Goal: Task Accomplishment & Management: Use online tool/utility

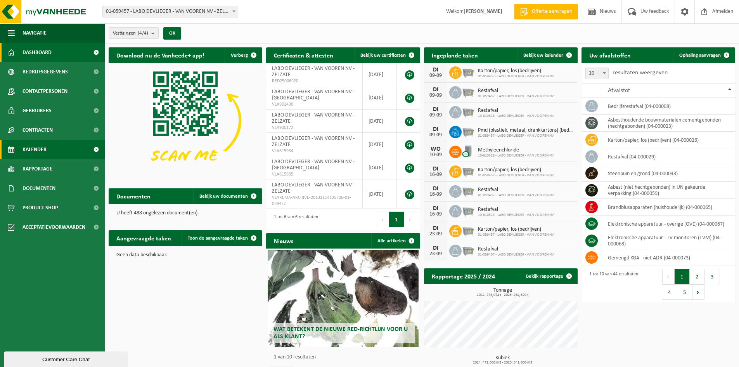
click at [22, 151] on link "Kalender" at bounding box center [52, 149] width 105 height 19
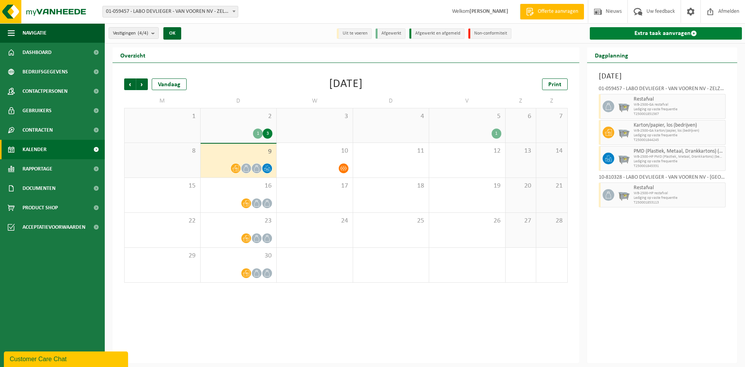
click at [654, 34] on link "Extra taak aanvragen" at bounding box center [666, 33] width 153 height 12
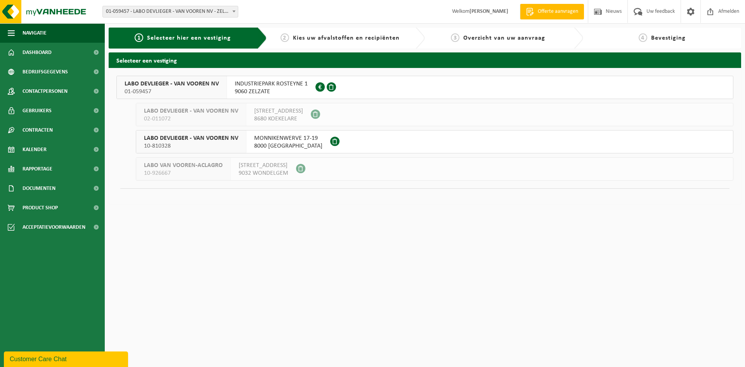
click at [200, 87] on span "LABO DEVLIEGER - VAN VOOREN NV" at bounding box center [172, 84] width 94 height 8
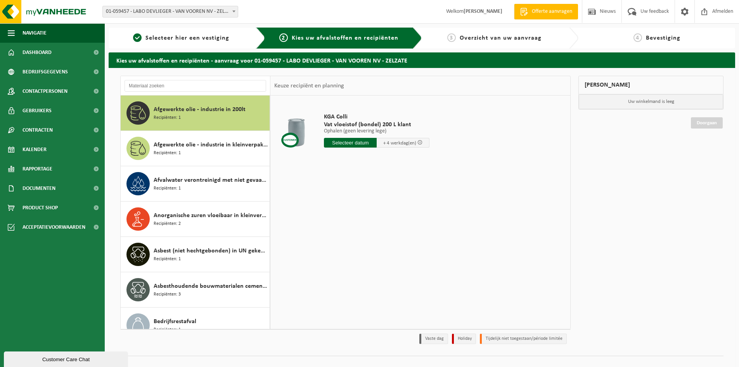
click at [188, 115] on div "Afgewerkte olie - industrie in 200lt Recipiënten: 1" at bounding box center [211, 112] width 114 height 23
click at [182, 141] on span "Afgewerkte olie - industrie in kleinverpakking" at bounding box center [211, 144] width 114 height 9
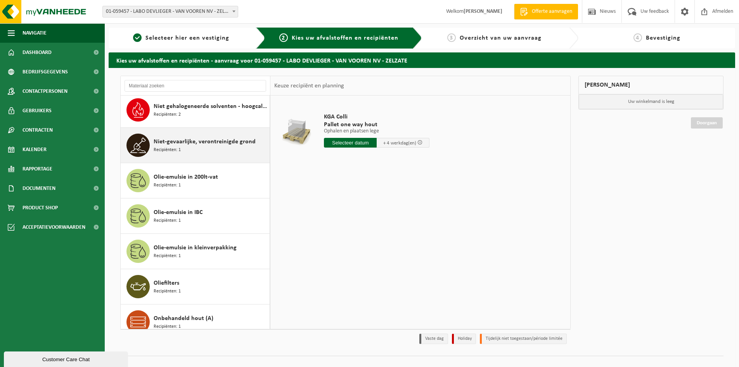
scroll to position [1006, 0]
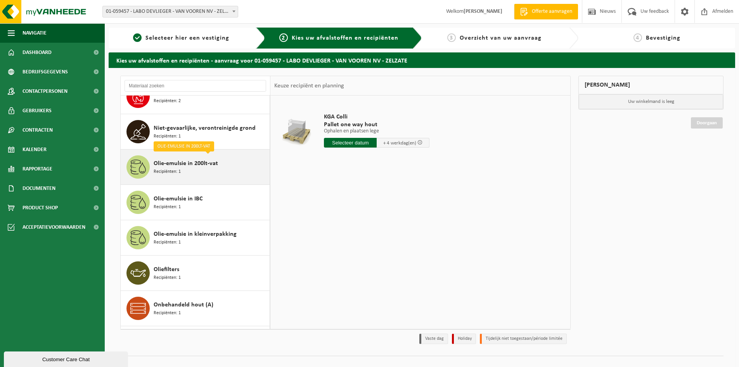
click at [179, 166] on span "Olie-emulsie in 200lt-vat" at bounding box center [186, 163] width 64 height 9
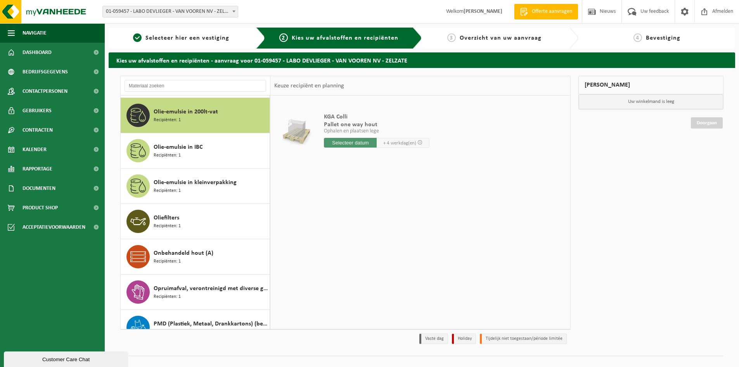
scroll to position [1060, 0]
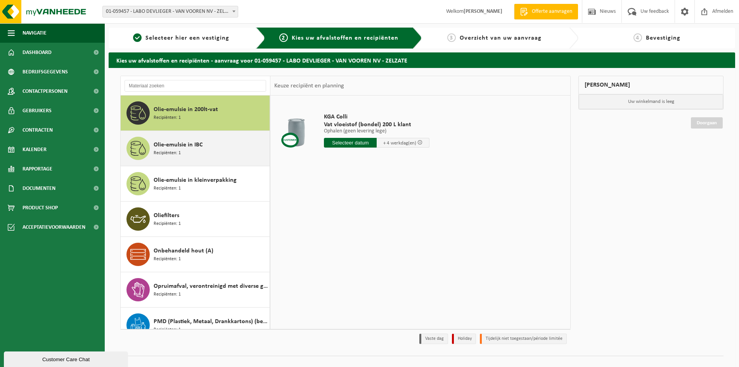
click at [186, 152] on div "Olie-emulsie in IBC Recipiënten: 1" at bounding box center [211, 148] width 114 height 23
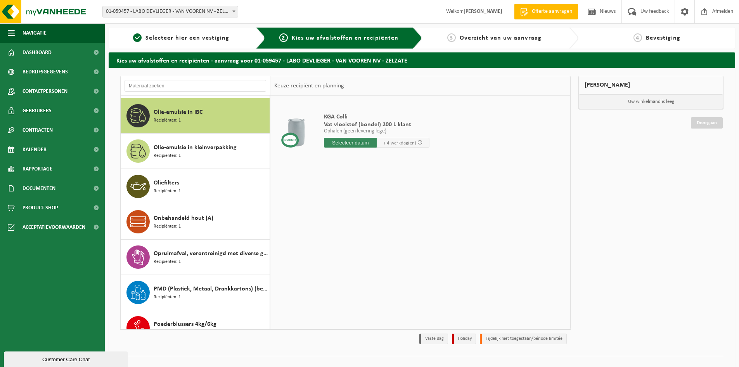
scroll to position [1095, 0]
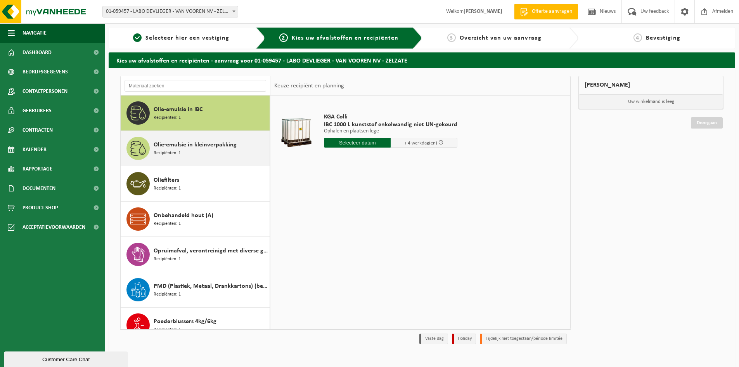
click at [185, 148] on span "Olie-emulsie in kleinverpakking" at bounding box center [195, 144] width 83 height 9
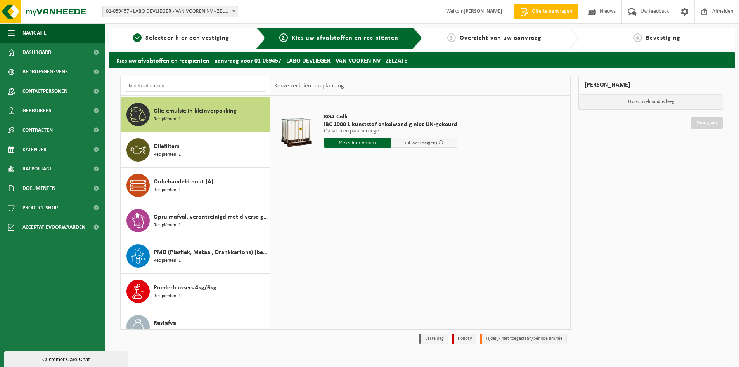
scroll to position [1130, 0]
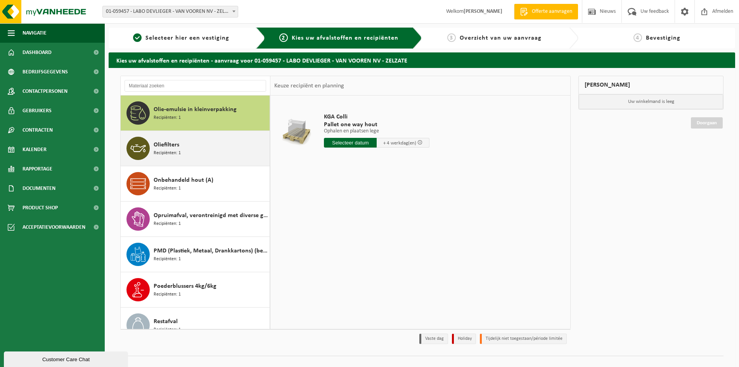
click at [183, 148] on div "Oliefilters Recipiënten: 1" at bounding box center [211, 148] width 114 height 23
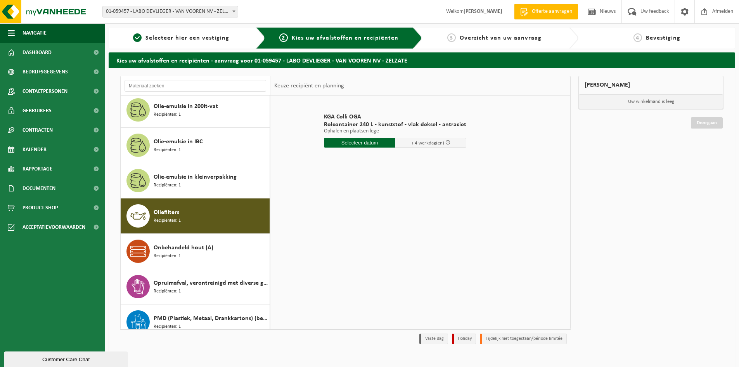
scroll to position [1049, 0]
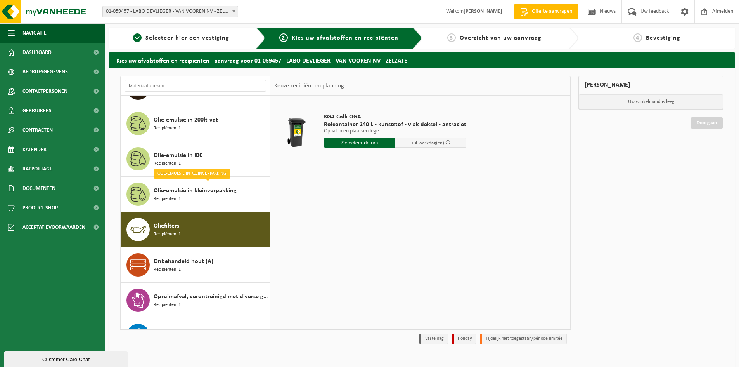
click at [355, 144] on input "text" at bounding box center [359, 143] width 71 height 10
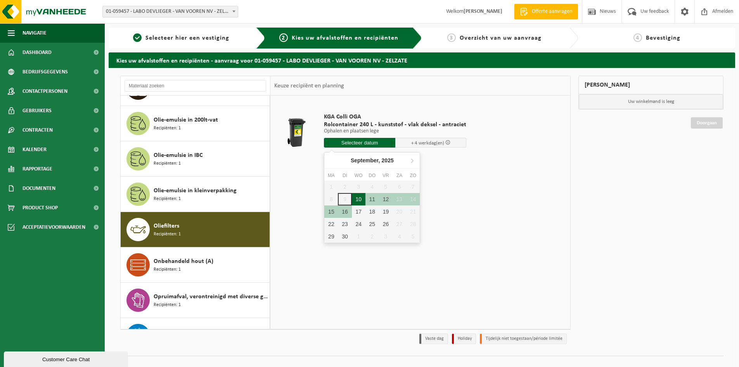
click at [359, 199] on div "10" at bounding box center [359, 199] width 14 height 12
type input "Van 2025-09-10"
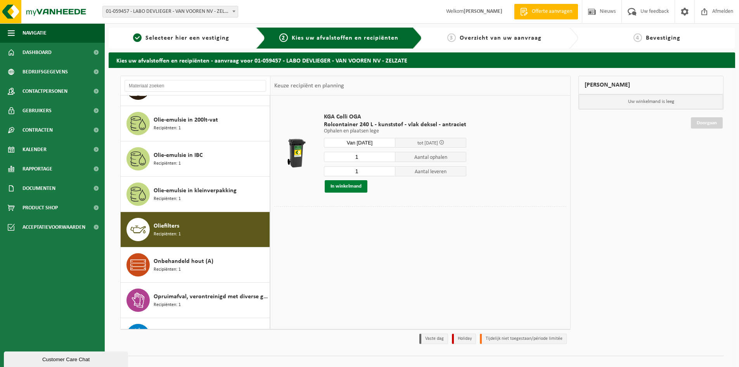
click at [357, 187] on button "In winkelmand" at bounding box center [346, 186] width 43 height 12
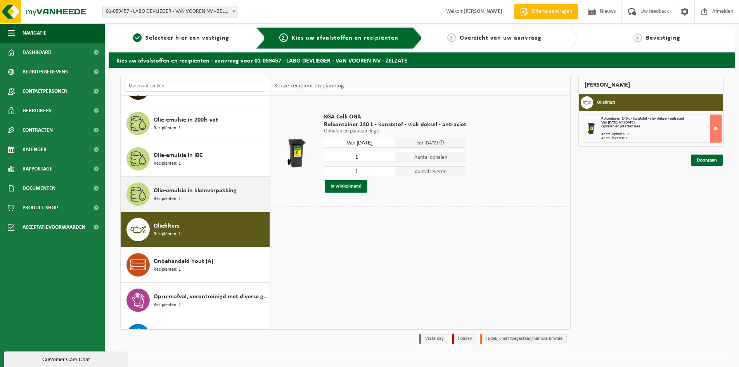
click at [208, 200] on div "Olie-emulsie in kleinverpakking Recipiënten: 1" at bounding box center [211, 193] width 114 height 23
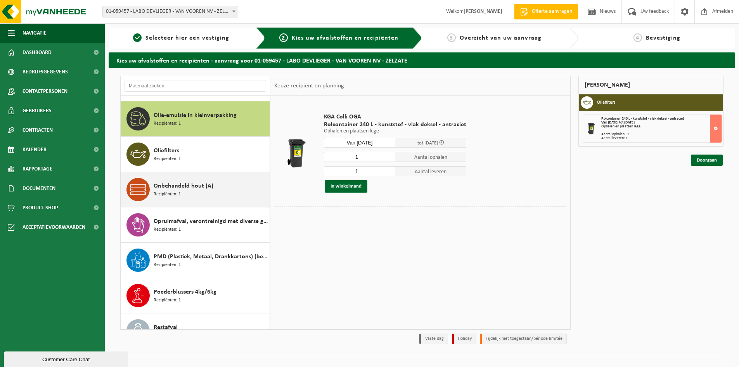
scroll to position [1130, 0]
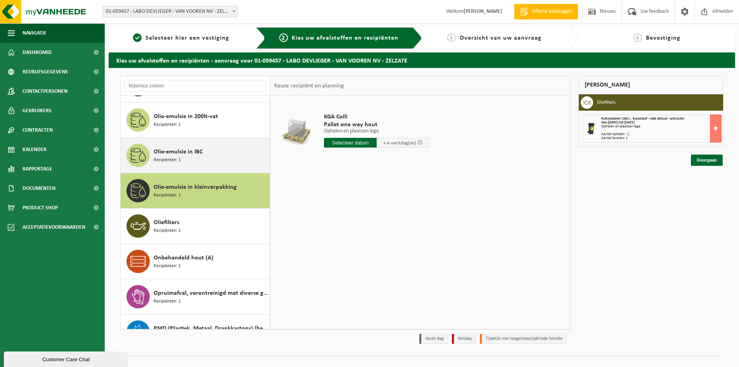
click at [209, 153] on div "Olie-emulsie in IBC Recipiënten: 1" at bounding box center [211, 155] width 114 height 23
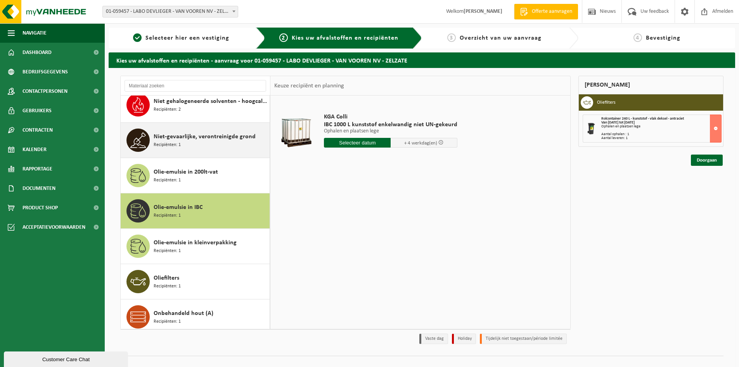
scroll to position [978, 0]
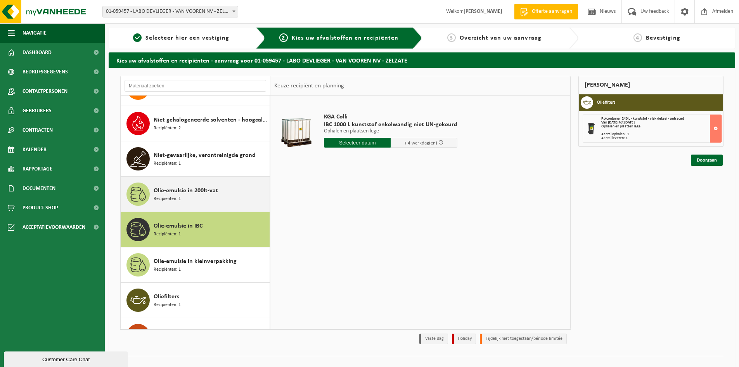
click at [205, 194] on span "Olie-emulsie in 200lt-vat" at bounding box center [186, 190] width 64 height 9
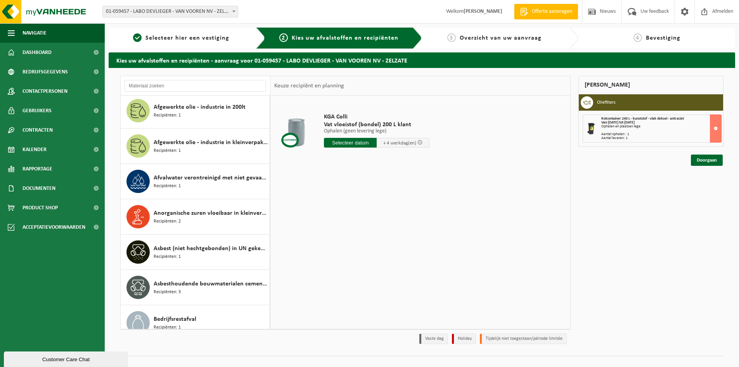
scroll to position [0, 0]
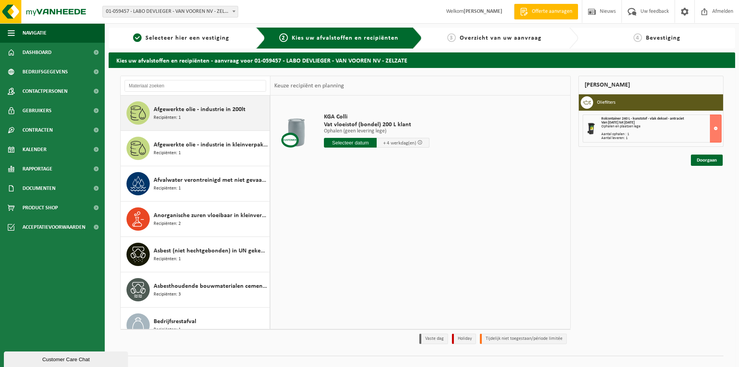
click at [191, 116] on div "Afgewerkte olie - industrie in 200lt Recipiënten: 1" at bounding box center [211, 112] width 114 height 23
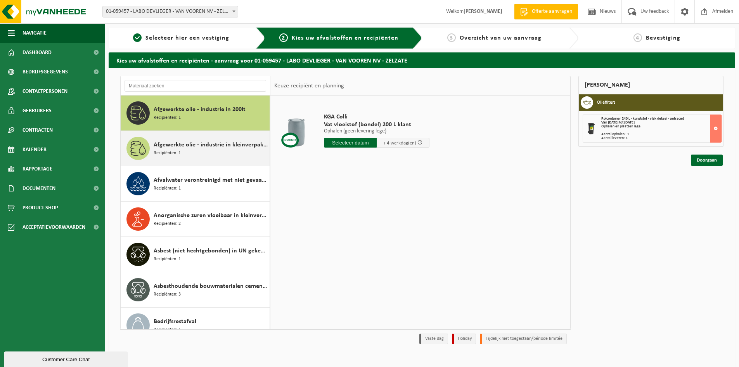
click at [193, 145] on span "Afgewerkte olie - industrie in kleinverpakking" at bounding box center [211, 144] width 114 height 9
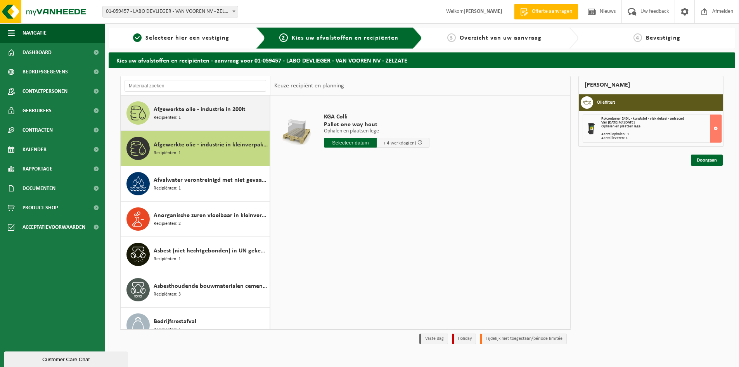
click at [187, 113] on span "Afgewerkte olie - industrie in 200lt" at bounding box center [200, 109] width 92 height 9
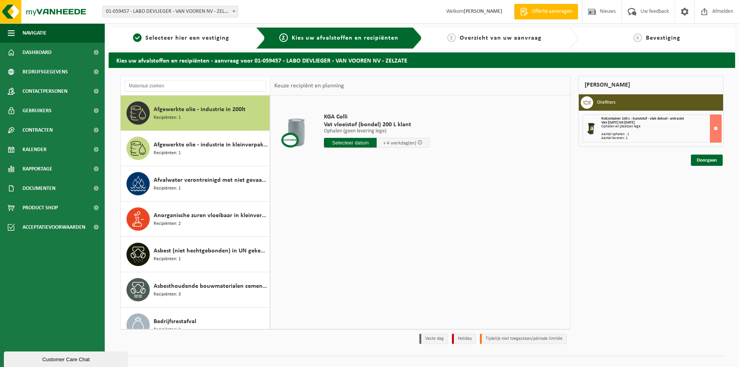
click at [232, 113] on span "Afgewerkte olie - industrie in 200lt" at bounding box center [200, 109] width 92 height 9
click at [361, 143] on input "text" at bounding box center [350, 143] width 53 height 10
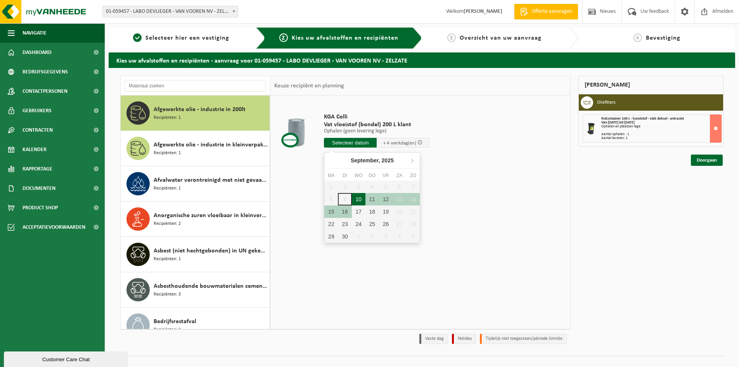
click at [363, 201] on div "10" at bounding box center [359, 199] width 14 height 12
type input "Van 2025-09-10"
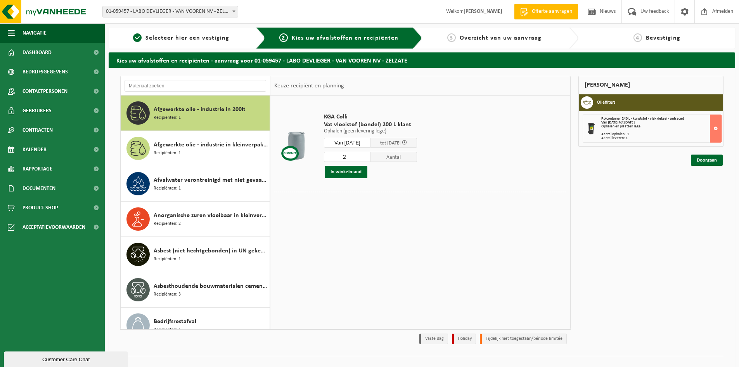
click at [371, 156] on input "2" at bounding box center [347, 157] width 47 height 10
type input "3"
click at [371, 156] on input "3" at bounding box center [347, 157] width 47 height 10
click at [348, 173] on button "In winkelmand" at bounding box center [346, 172] width 43 height 12
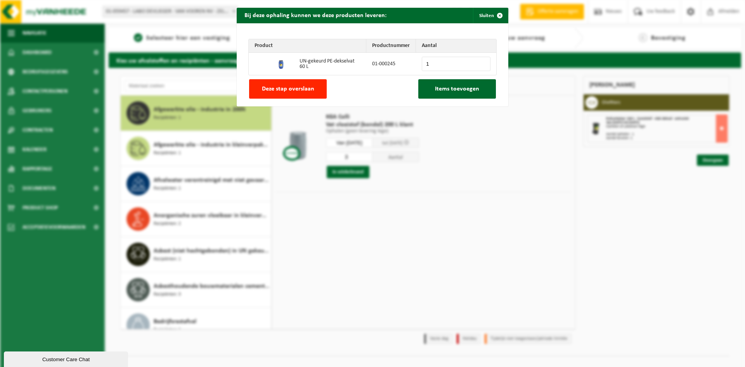
click at [483, 62] on input "1" at bounding box center [456, 64] width 69 height 14
click at [483, 62] on input "2" at bounding box center [456, 64] width 69 height 14
type input "3"
click at [483, 62] on input "3" at bounding box center [456, 64] width 69 height 14
click at [460, 89] on span "Items toevoegen" at bounding box center [457, 89] width 44 height 6
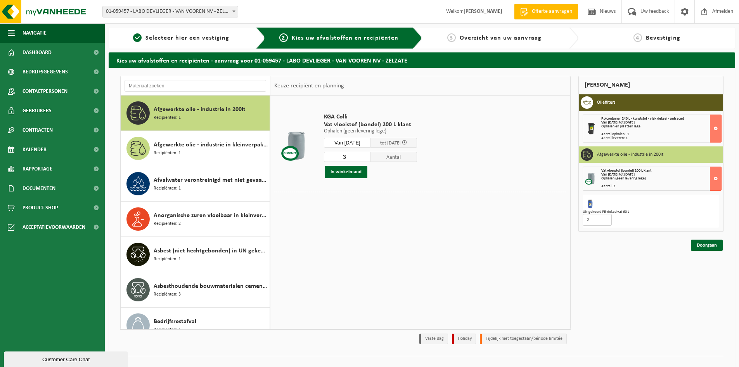
click at [605, 220] on input "2" at bounding box center [597, 220] width 29 height 12
click at [605, 220] on input "1" at bounding box center [597, 220] width 29 height 12
type input "0"
click at [605, 220] on input "0" at bounding box center [597, 220] width 29 height 12
click at [614, 245] on div "Mijn winkelmand Oliefilters Rolcontainer 240 L - kunststof - vlak deksel - antr…" at bounding box center [651, 212] width 153 height 272
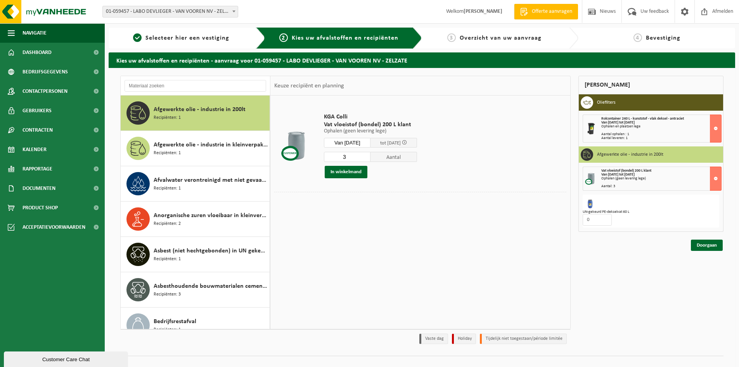
click at [590, 203] on img at bounding box center [591, 202] width 12 height 12
click at [639, 211] on div "UN-gekeurd PE-dekselvat 60 L" at bounding box center [651, 212] width 137 height 4
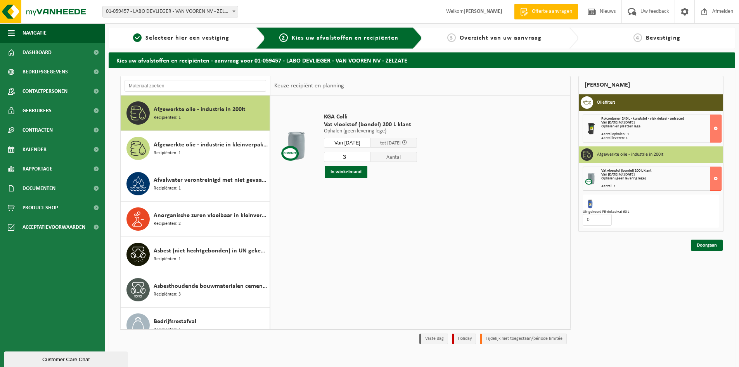
click at [665, 235] on div "Doorgaan" at bounding box center [651, 236] width 145 height 8
click at [645, 281] on div "Mijn winkelmand Oliefilters Rolcontainer 240 L - kunststof - vlak deksel - antr…" at bounding box center [651, 212] width 153 height 272
click at [704, 246] on link "Doorgaan" at bounding box center [707, 244] width 32 height 11
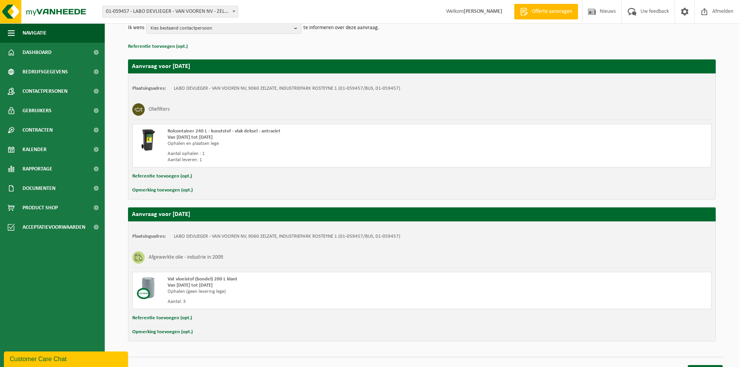
scroll to position [114, 0]
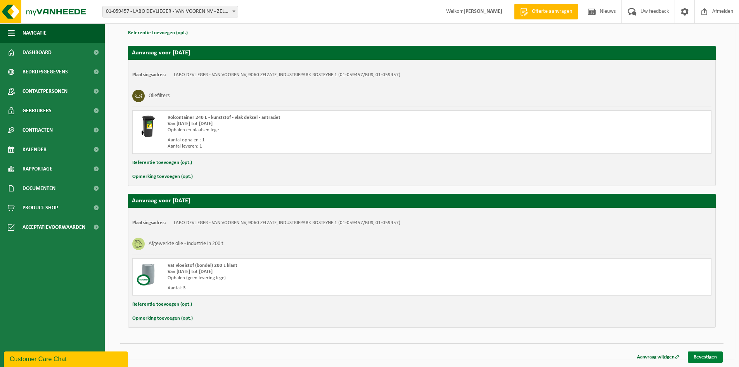
click at [695, 359] on link "Bevestigen" at bounding box center [705, 356] width 35 height 11
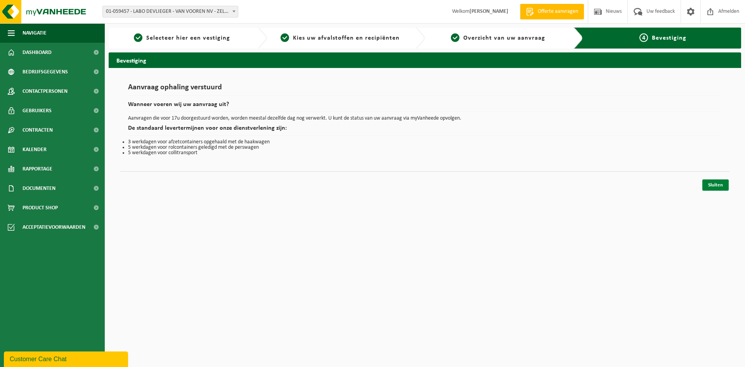
click at [708, 185] on link "Sluiten" at bounding box center [716, 184] width 26 height 11
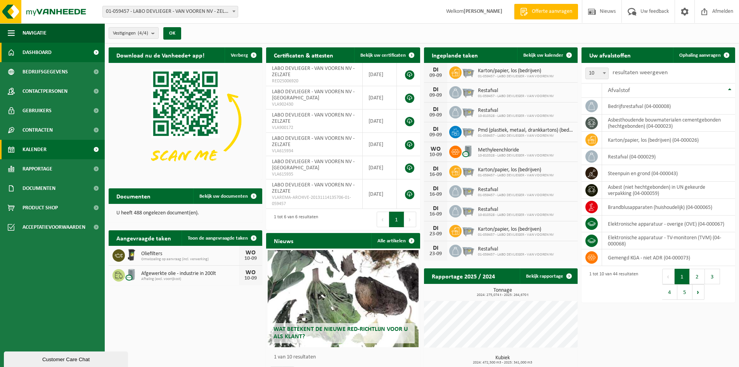
click at [30, 149] on span "Kalender" at bounding box center [35, 149] width 24 height 19
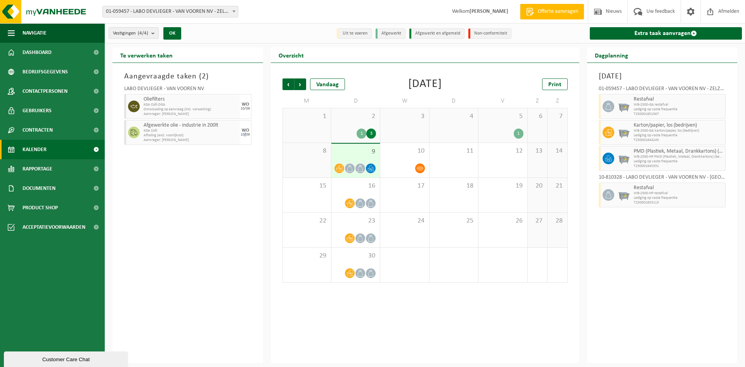
click at [244, 180] on div "Aangevraagde taken ( 2 ) LABO DEVLIEGER - VAN VOOREN NV Oliefilters KGA Colli O…" at bounding box center [188, 213] width 151 height 300
click at [283, 82] on span "Vorige" at bounding box center [289, 84] width 12 height 12
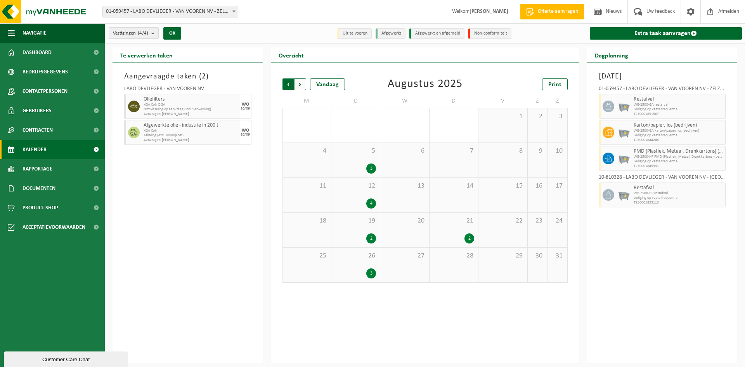
click at [302, 85] on span "Volgende" at bounding box center [301, 84] width 12 height 12
